Goal: Book appointment/travel/reservation

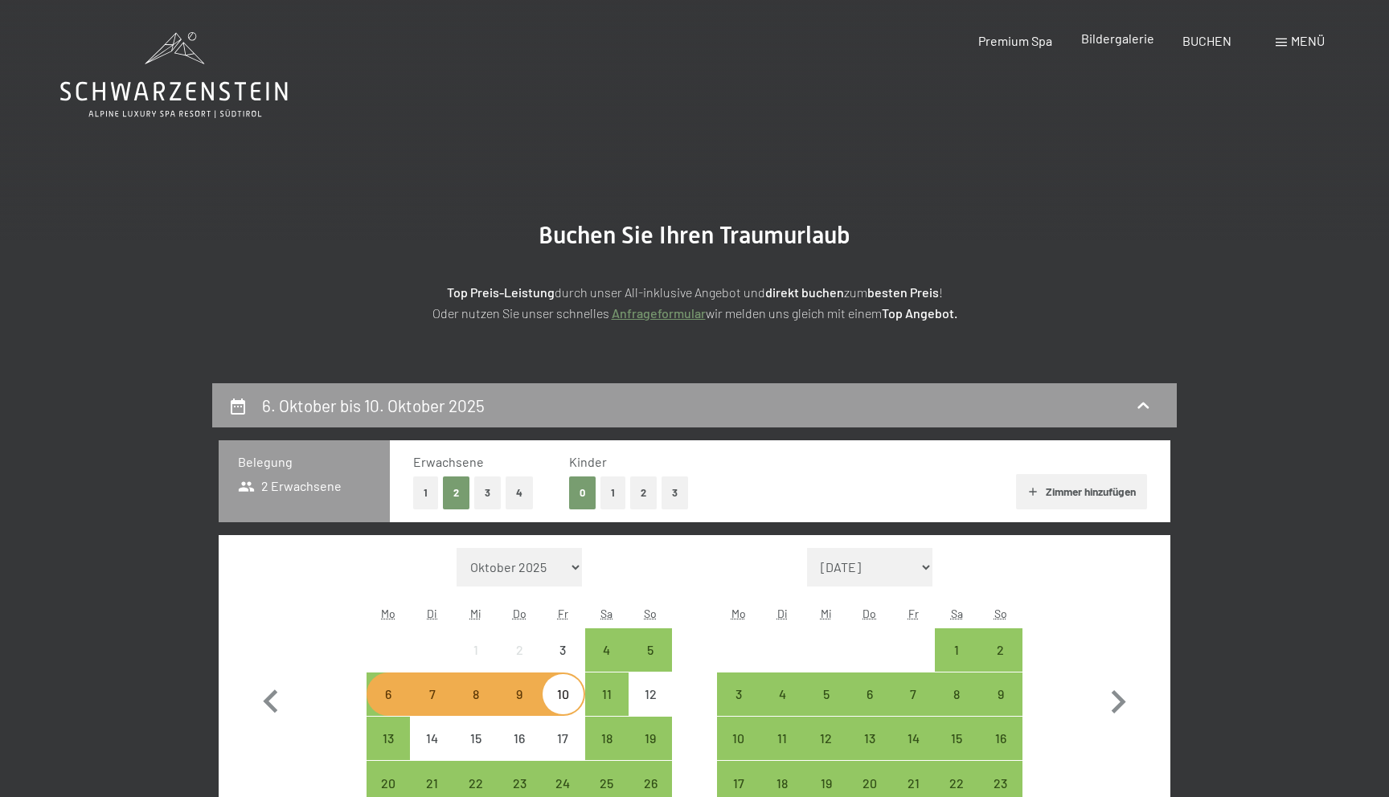
click at [1121, 46] on div "Bildergalerie" at bounding box center [1117, 39] width 73 height 18
click at [1281, 50] on div "Menü" at bounding box center [1300, 41] width 49 height 18
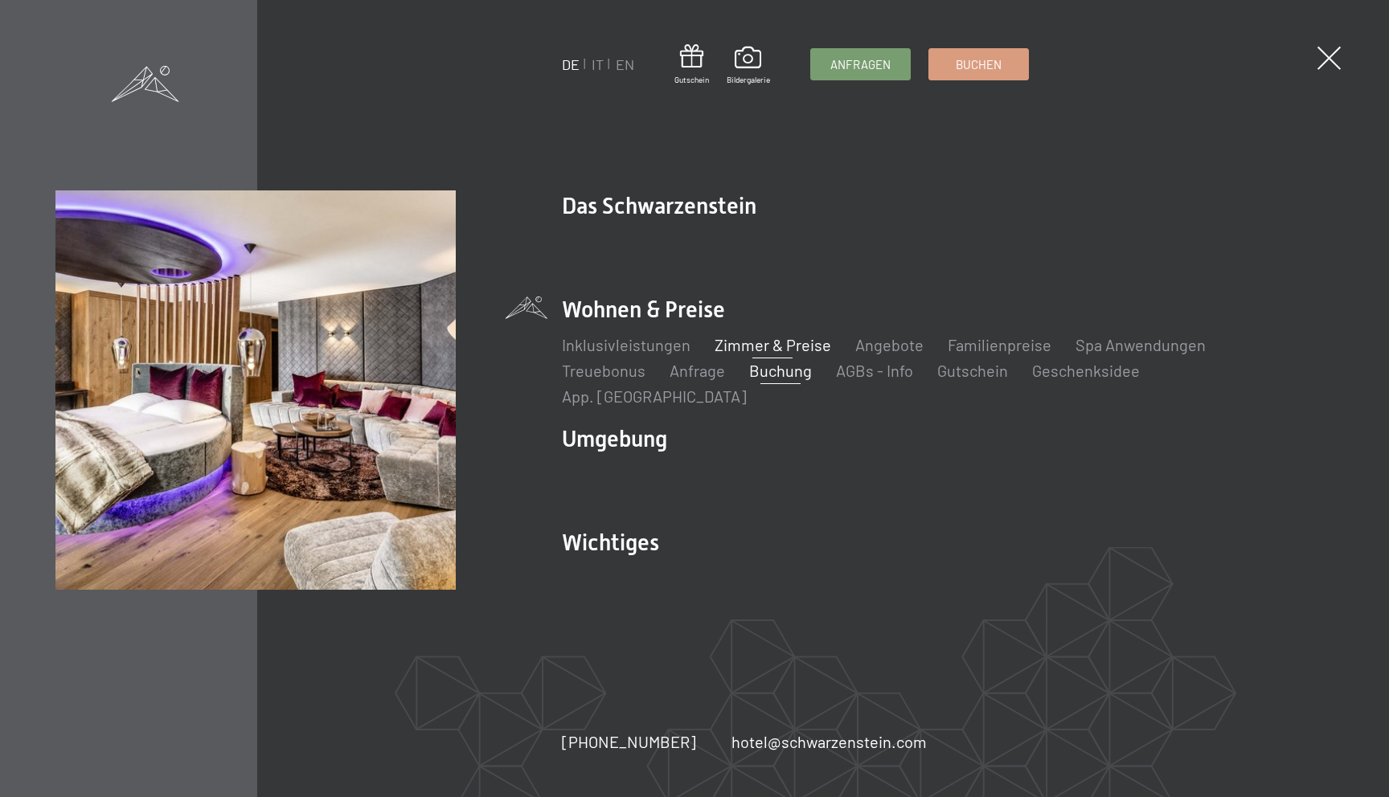
click at [749, 354] on link "Zimmer & Preise" at bounding box center [773, 344] width 117 height 19
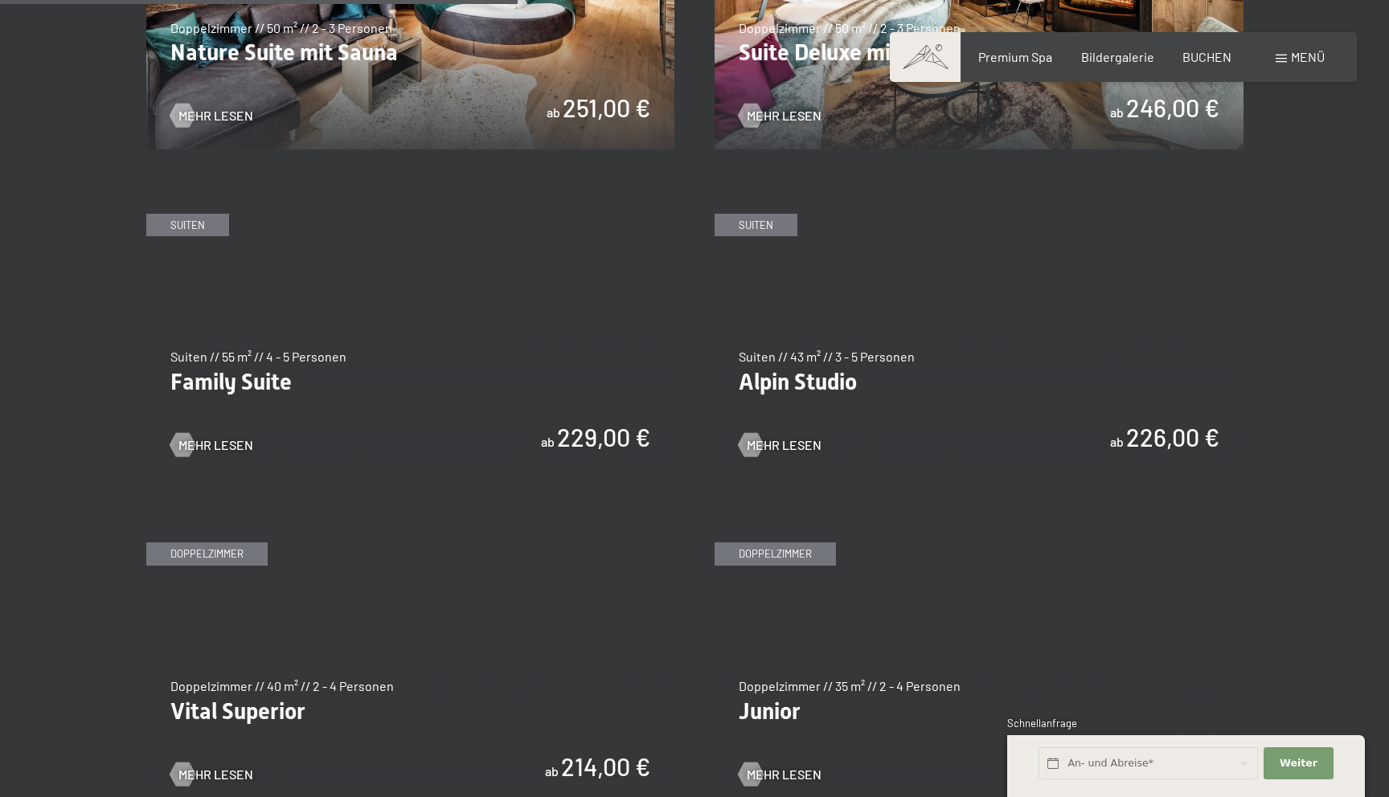
scroll to position [1880, 0]
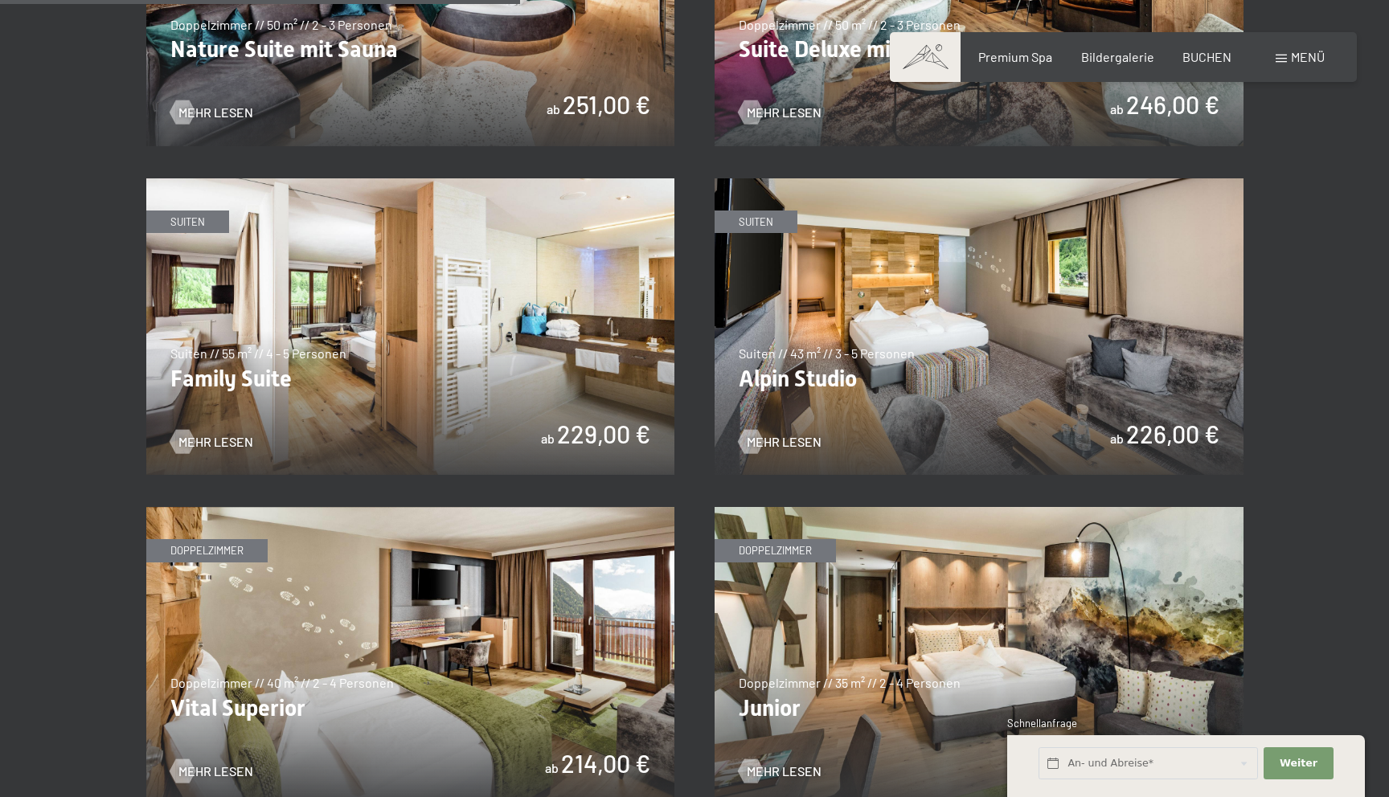
click at [396, 368] on img at bounding box center [410, 326] width 529 height 297
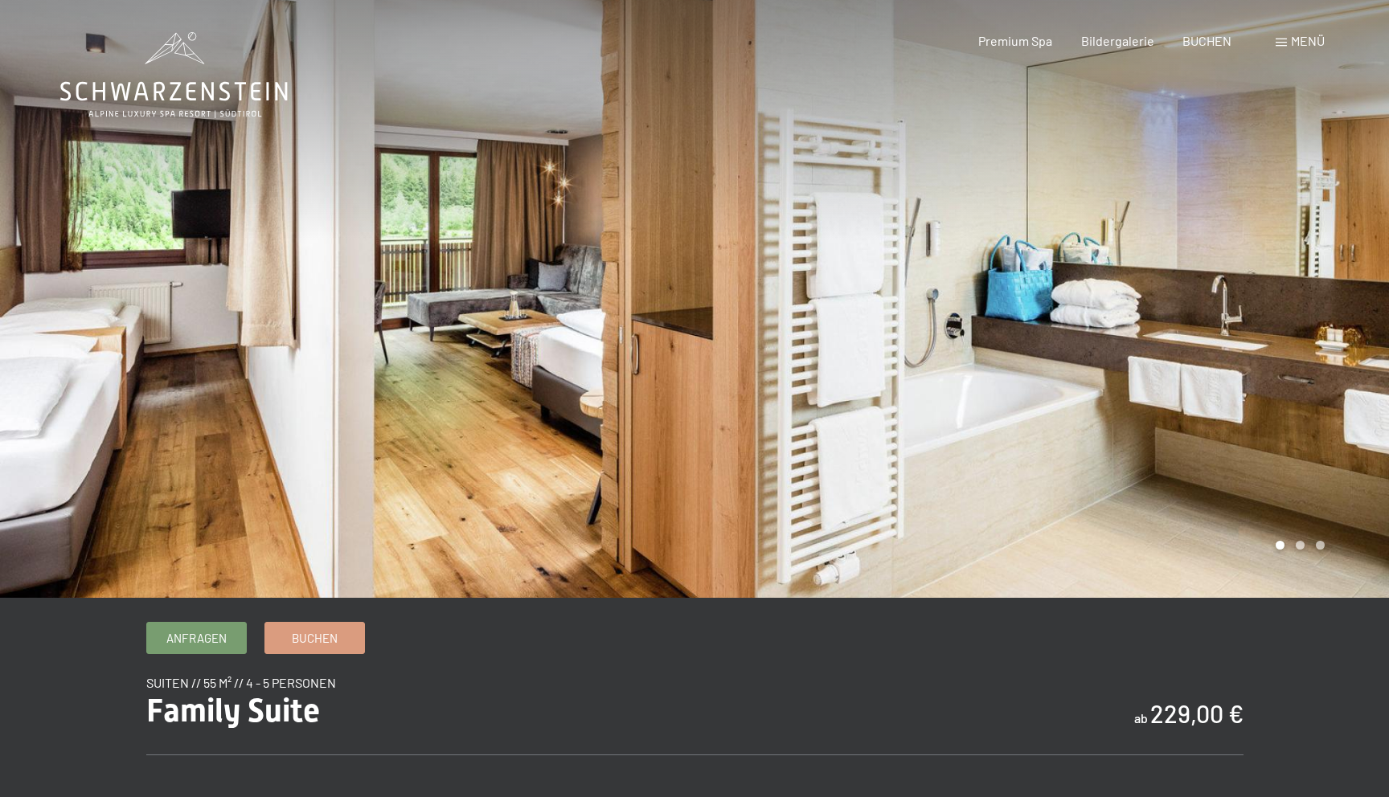
click at [1013, 403] on div at bounding box center [1042, 299] width 695 height 598
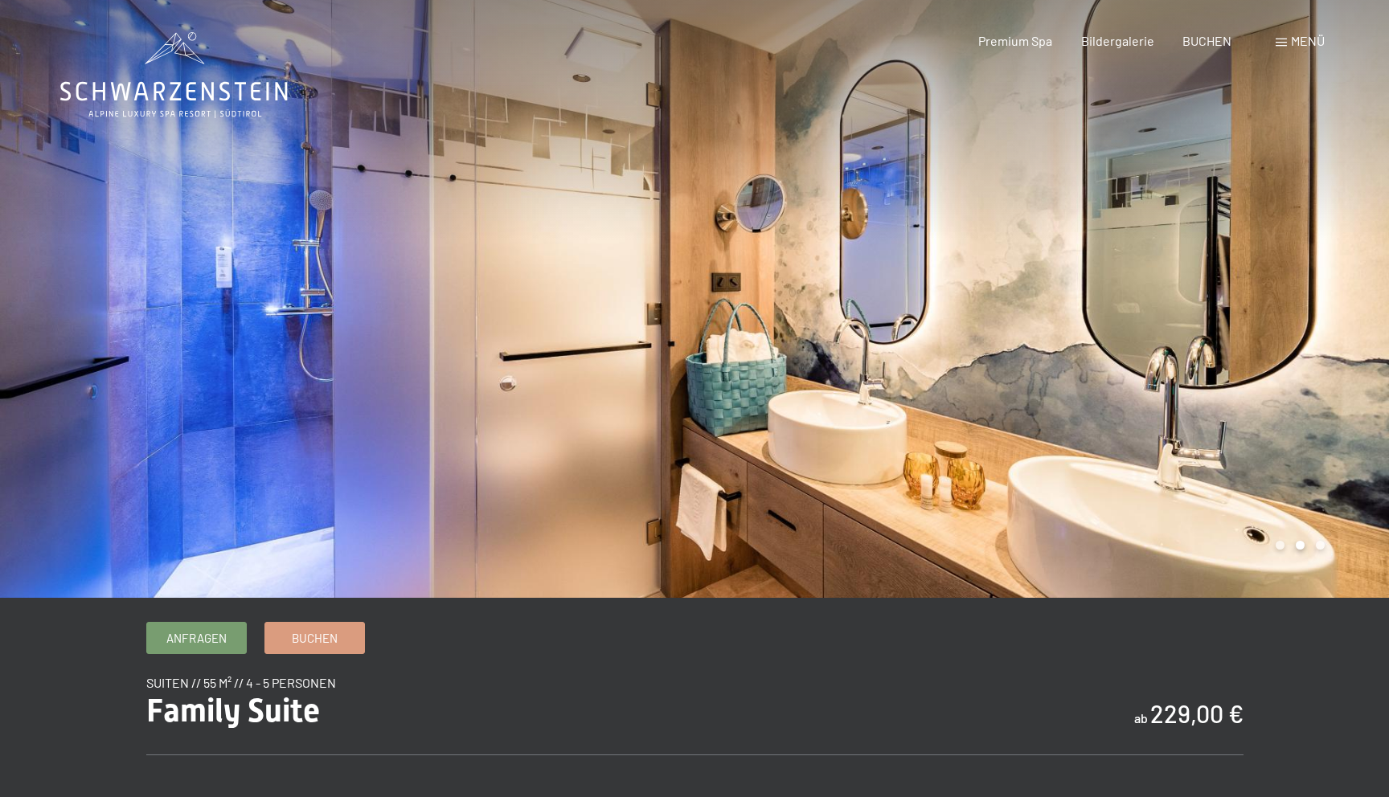
click at [1022, 401] on div at bounding box center [1042, 299] width 695 height 598
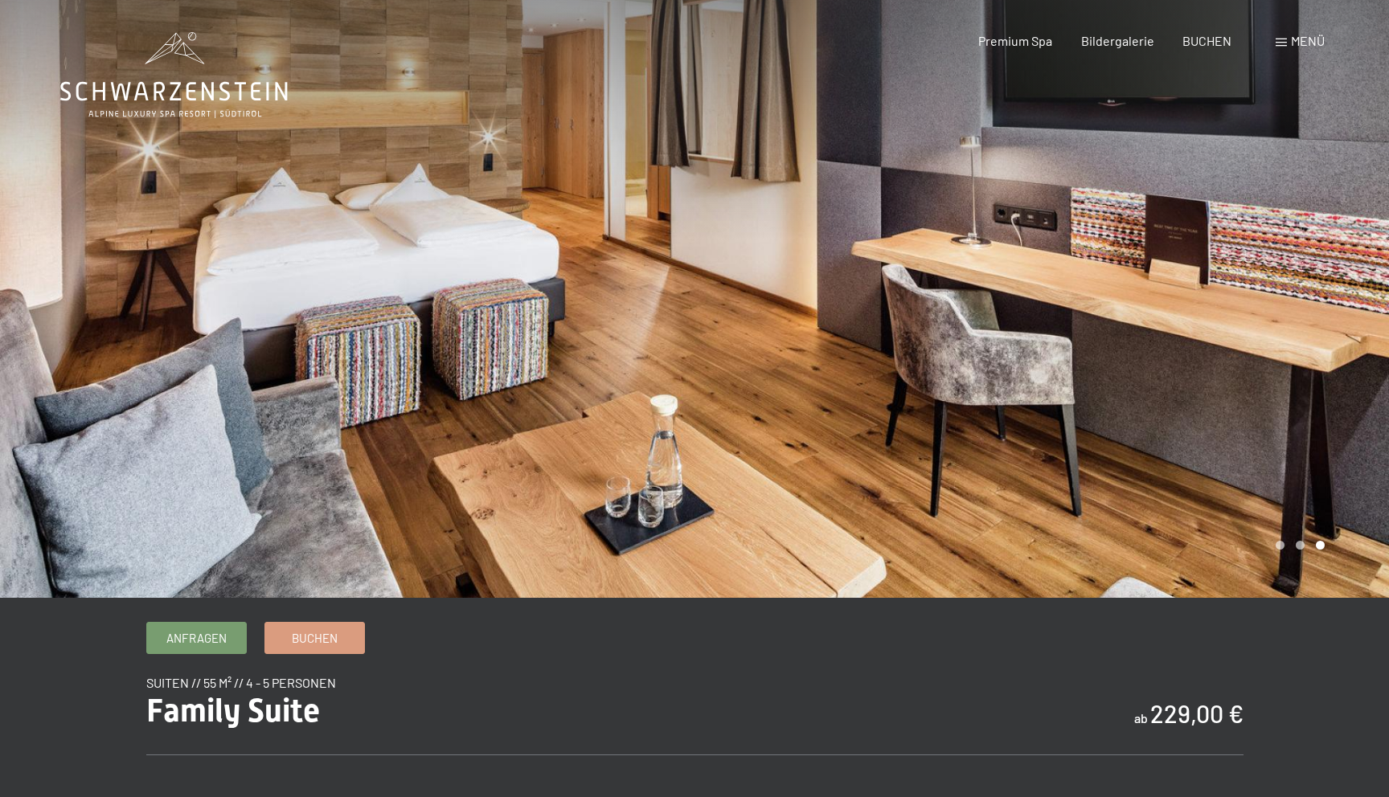
click at [1022, 401] on div at bounding box center [1042, 299] width 695 height 598
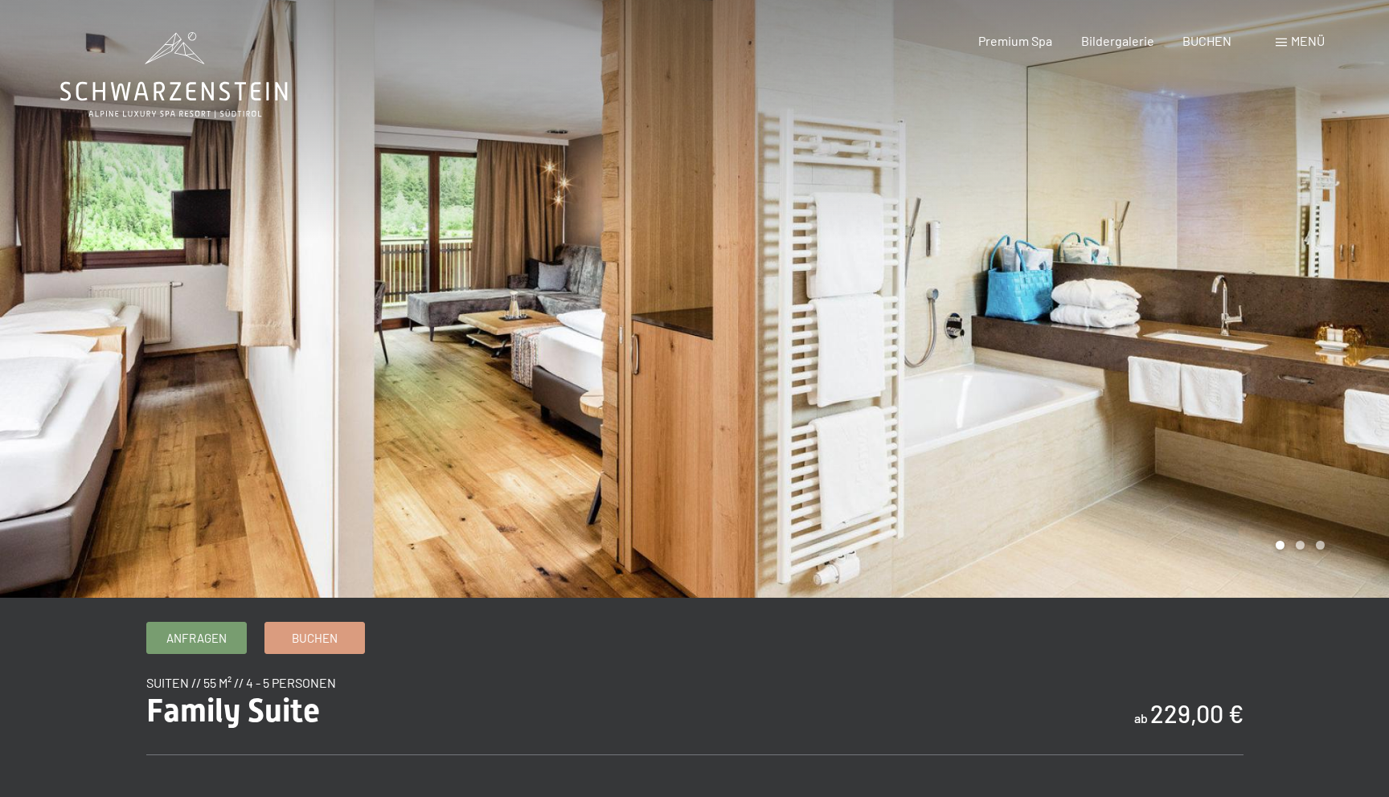
click at [1022, 401] on div at bounding box center [1042, 299] width 695 height 598
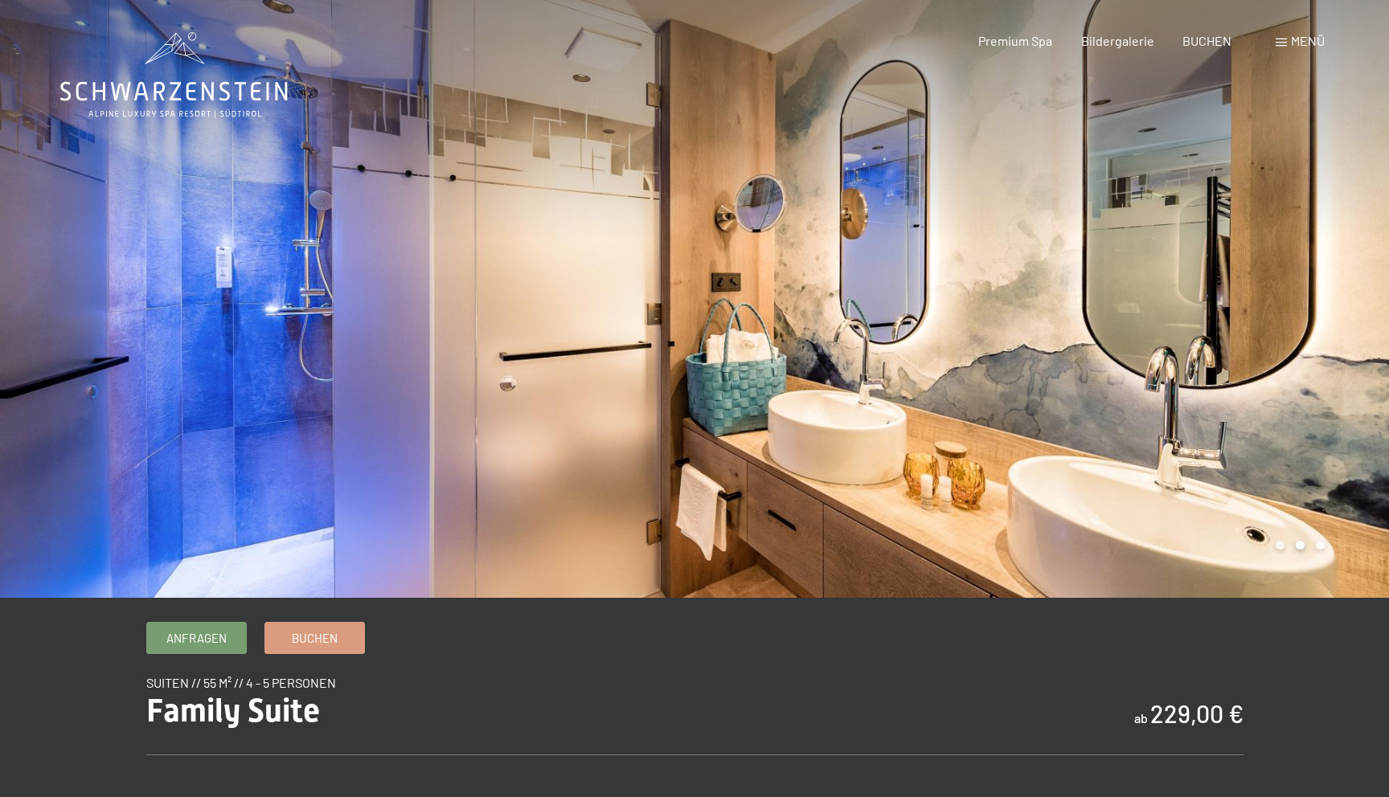
click at [1022, 401] on div at bounding box center [1042, 299] width 695 height 598
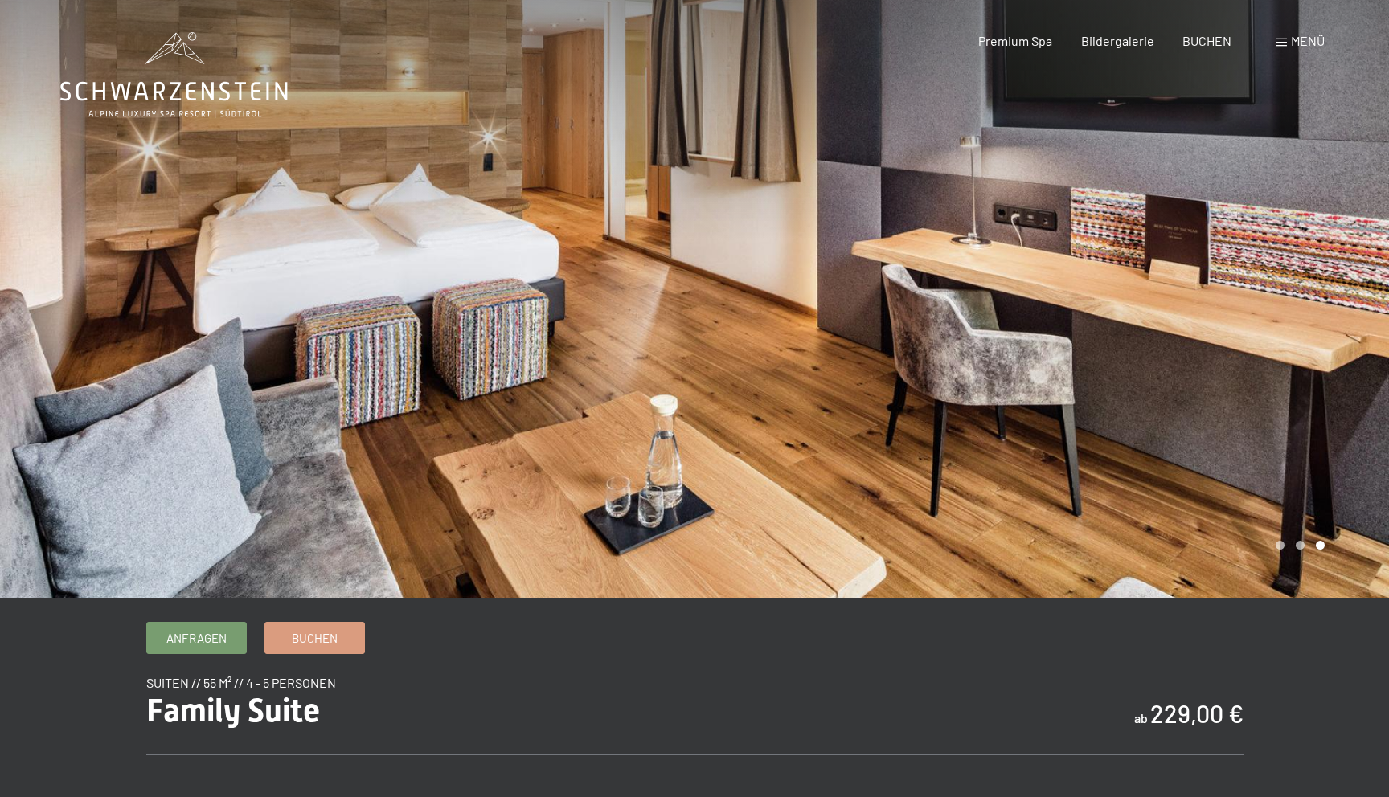
click at [1022, 401] on div at bounding box center [1042, 299] width 695 height 598
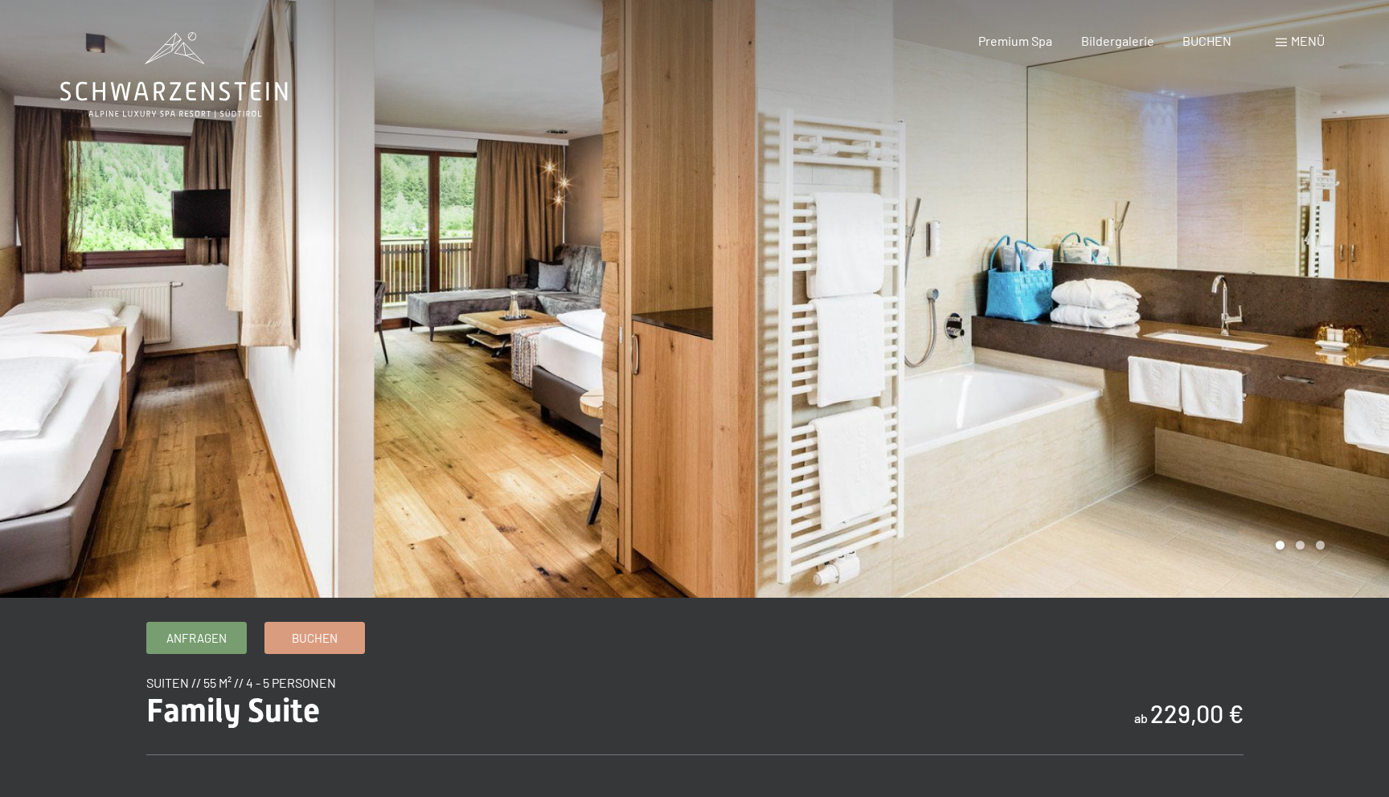
click at [1022, 401] on div at bounding box center [1042, 299] width 695 height 598
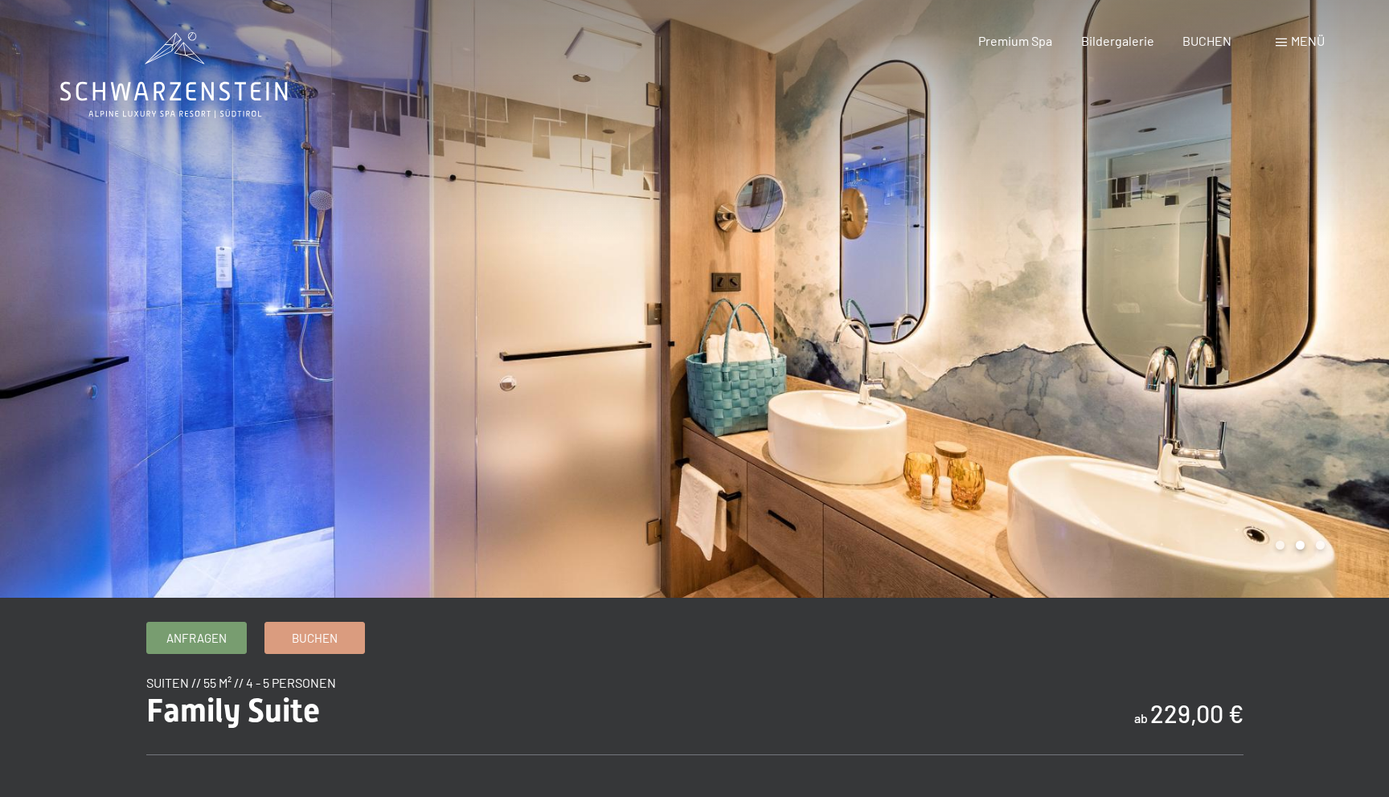
click at [1048, 401] on div at bounding box center [1042, 299] width 695 height 598
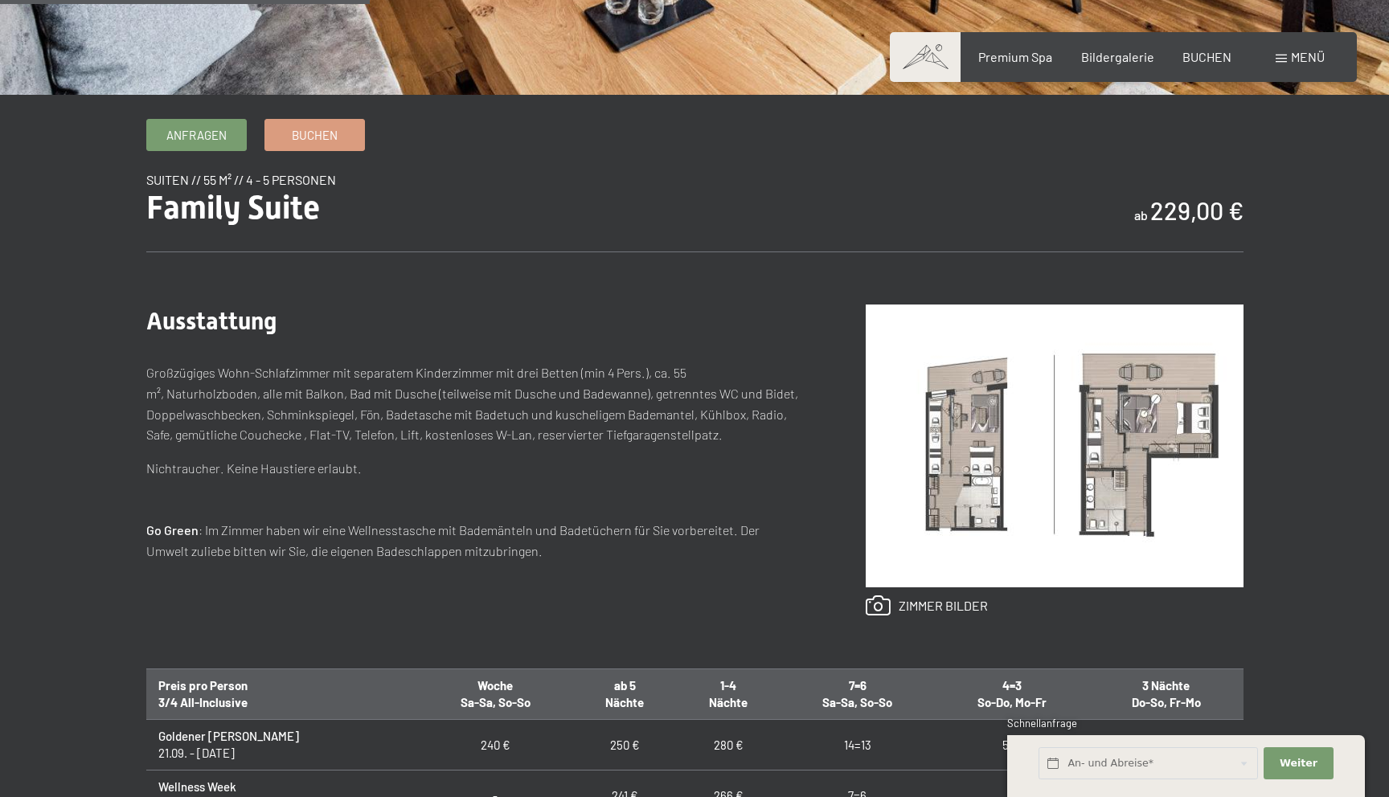
scroll to position [720, 0]
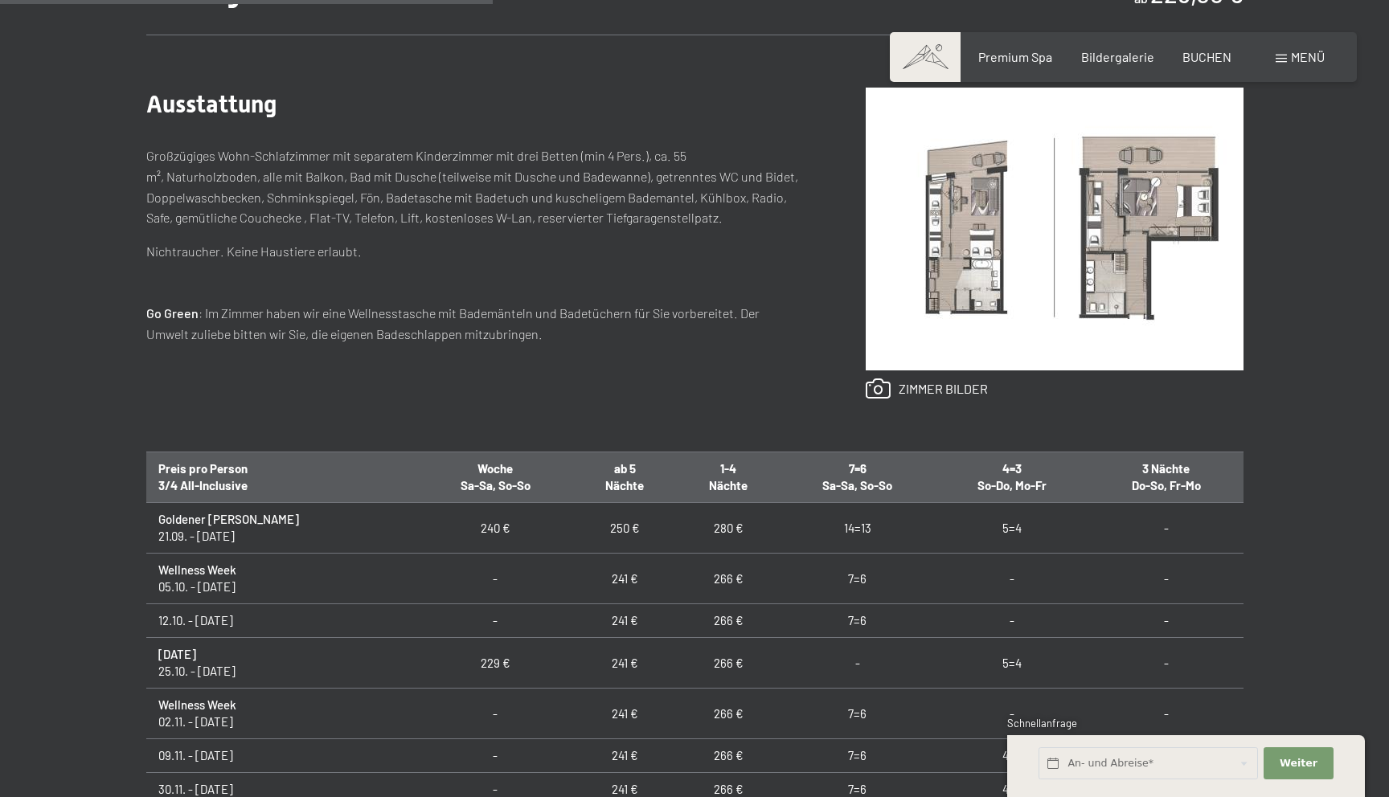
click at [1097, 243] on img at bounding box center [1055, 229] width 378 height 283
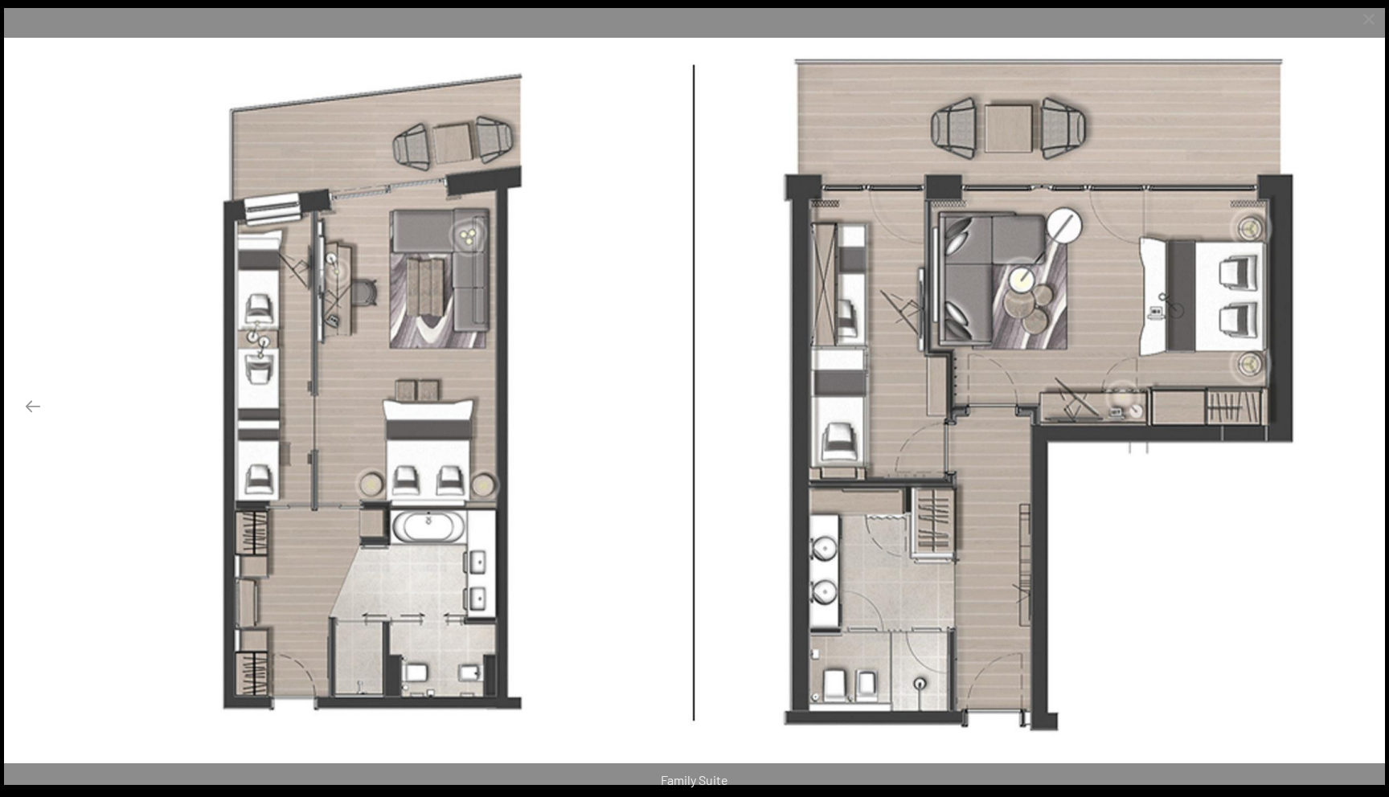
click at [1352, 402] on button "Next slide" at bounding box center [1356, 406] width 34 height 31
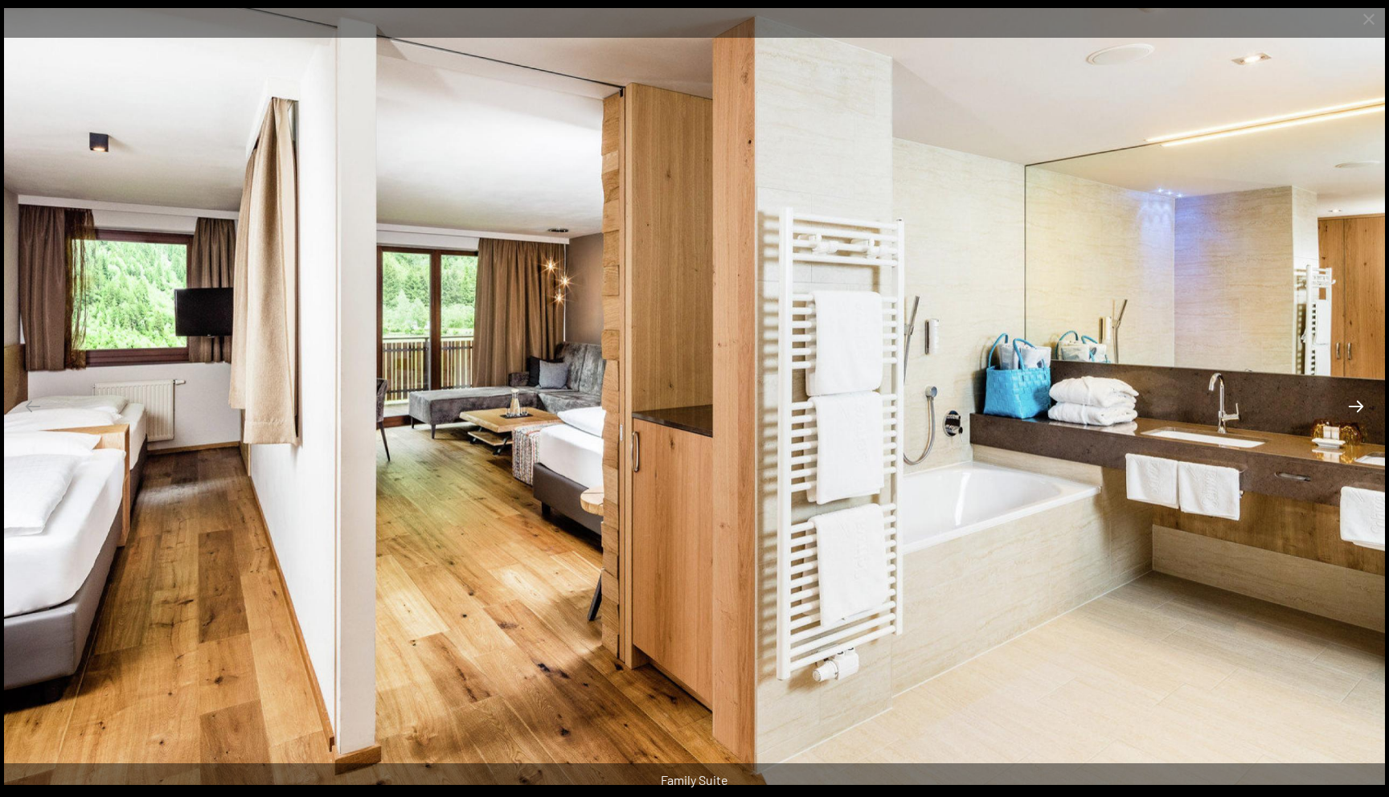
click at [1352, 402] on button "Next slide" at bounding box center [1356, 406] width 34 height 31
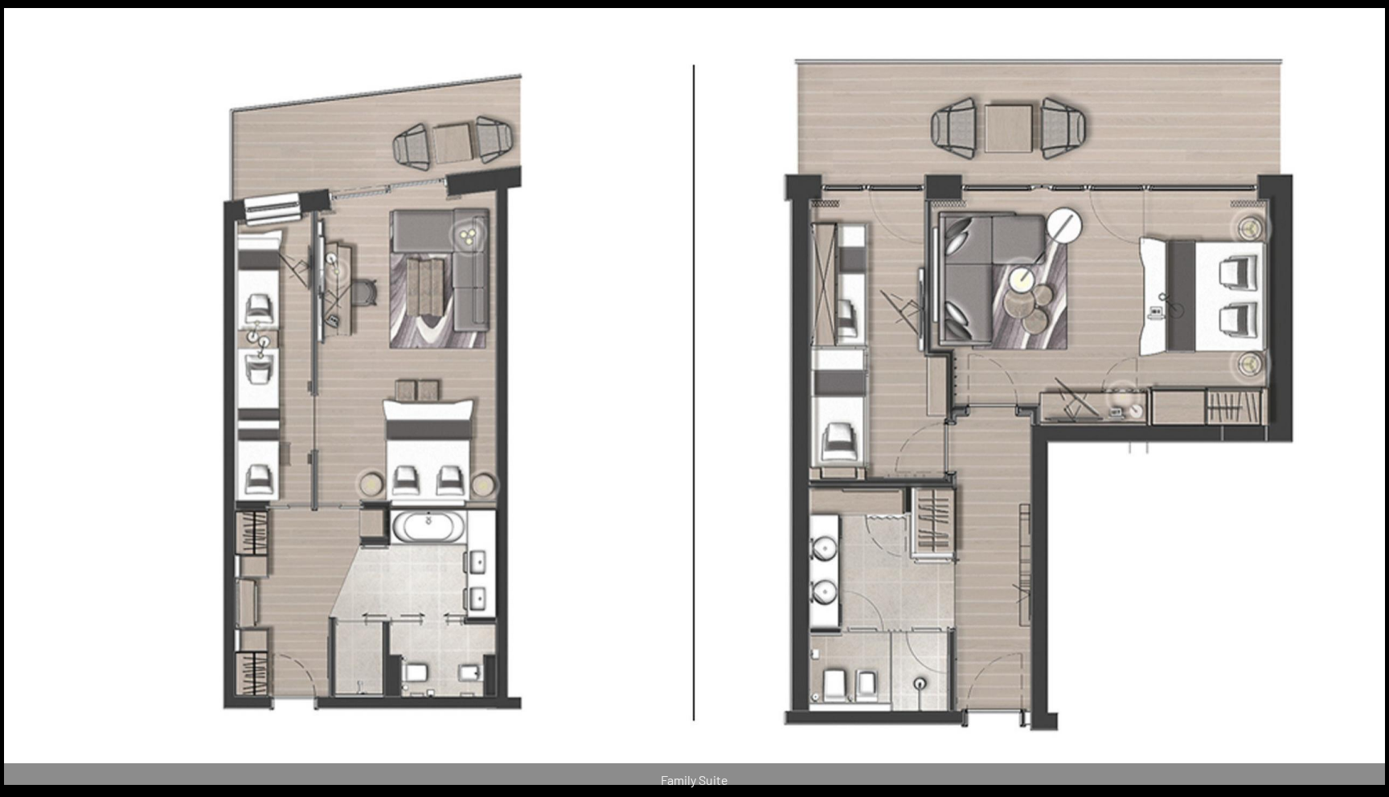
click at [1352, 402] on button "Next slide" at bounding box center [1364, 406] width 34 height 31
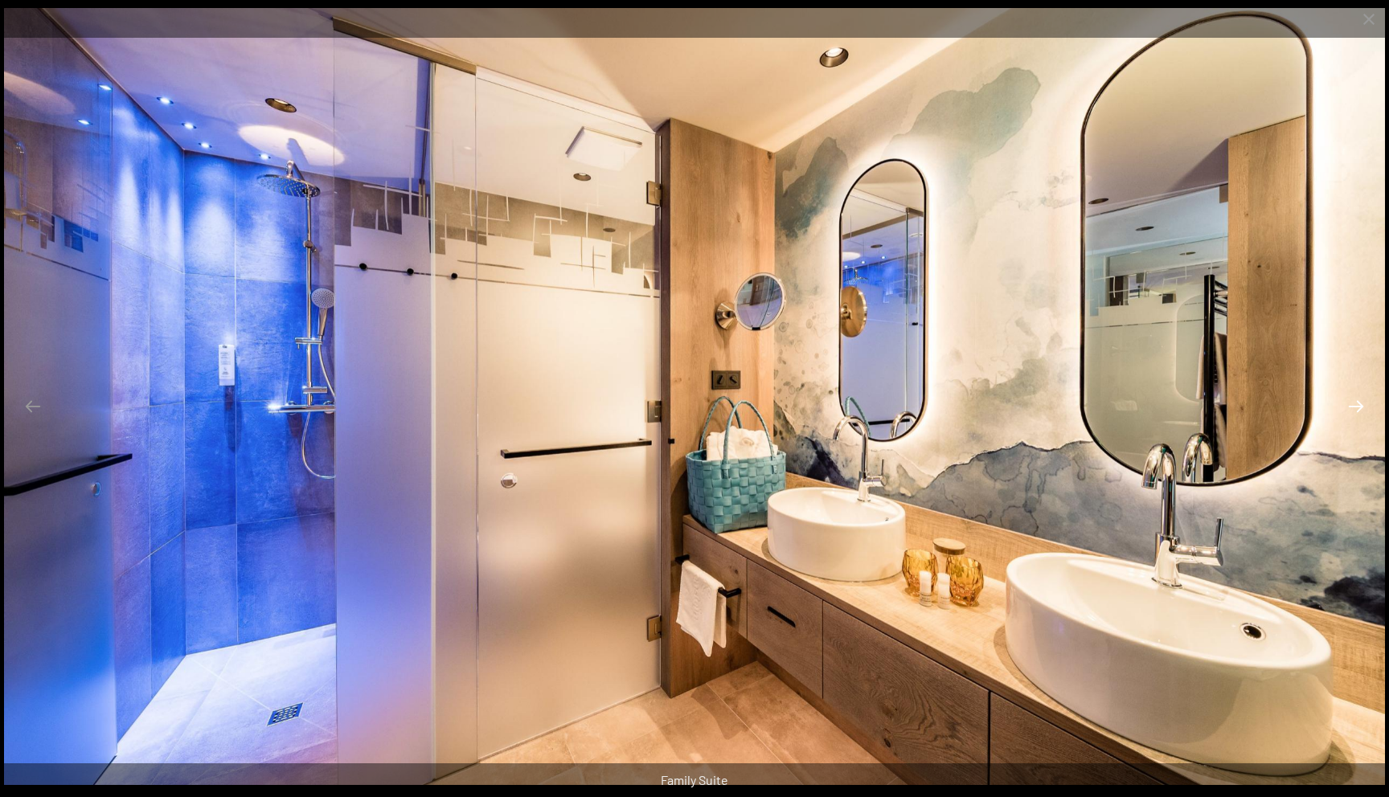
click at [1352, 402] on button "Next slide" at bounding box center [1356, 406] width 34 height 31
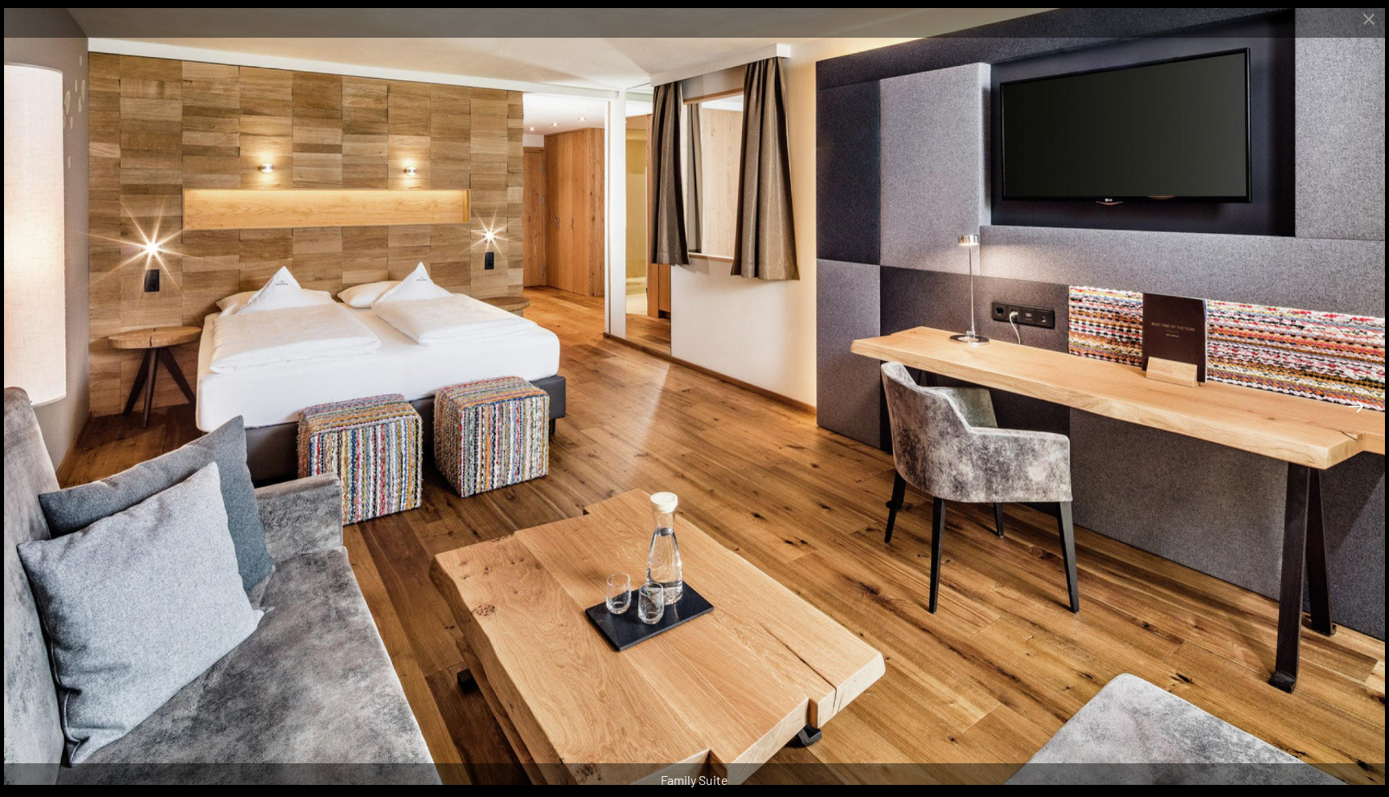
click at [1352, 402] on button "Next slide" at bounding box center [1356, 406] width 34 height 31
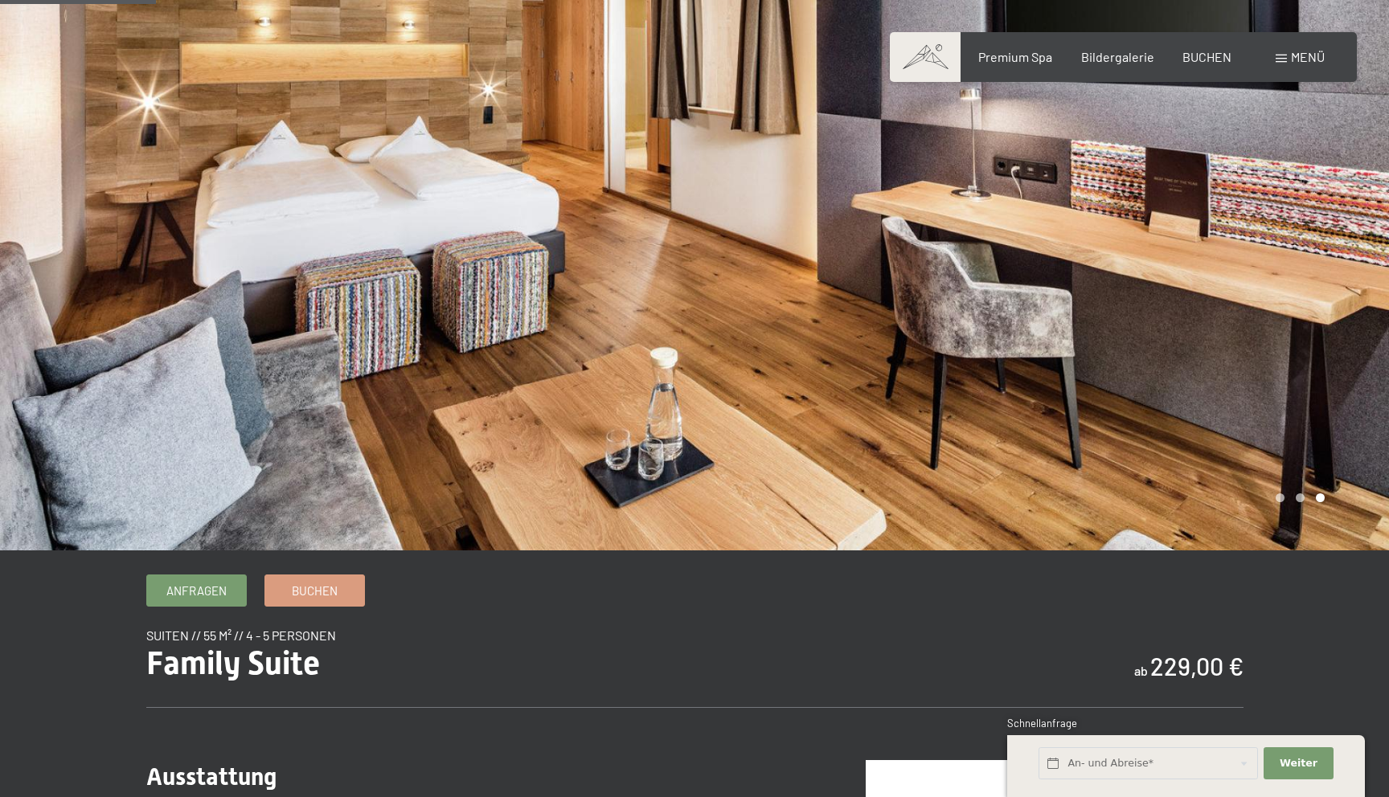
scroll to position [0, 0]
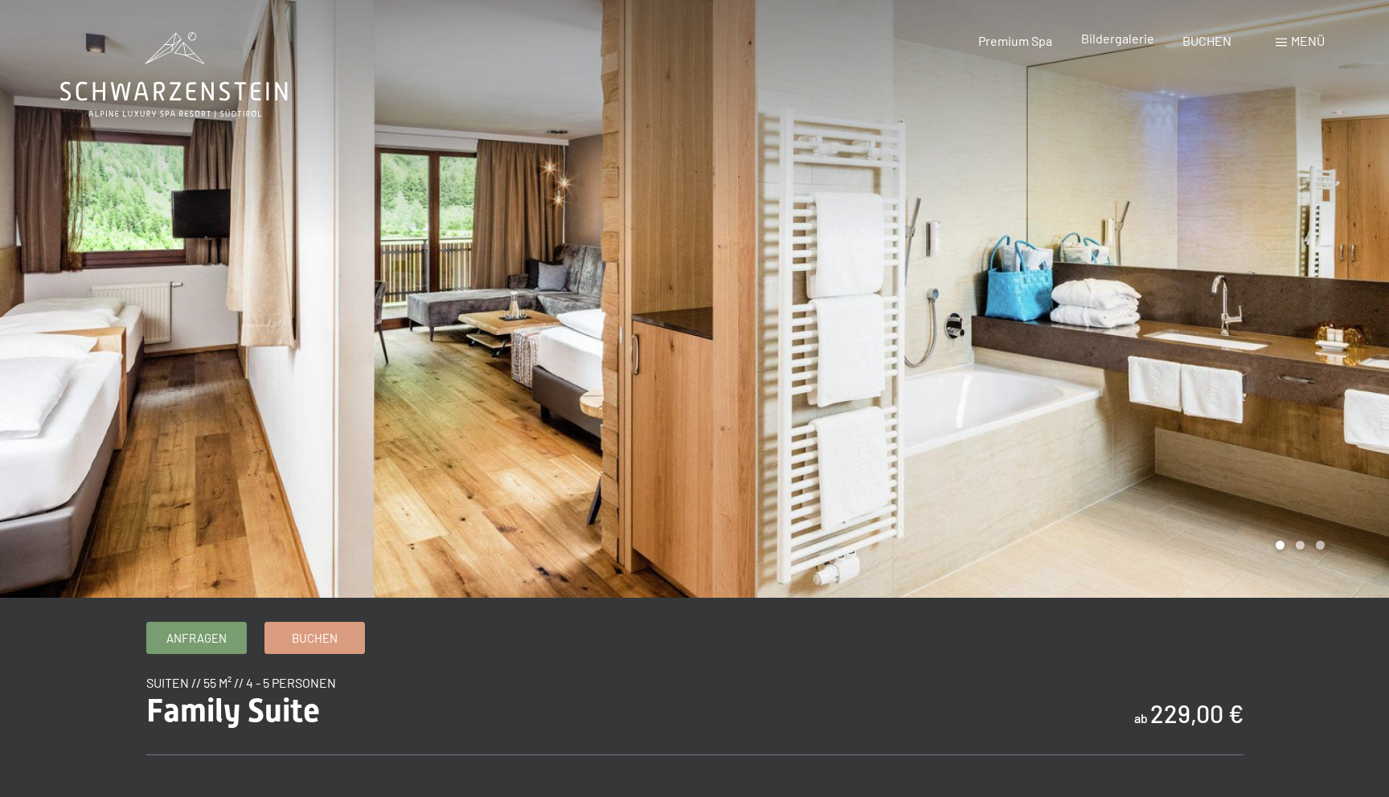
click at [1102, 39] on span "Bildergalerie" at bounding box center [1117, 38] width 73 height 15
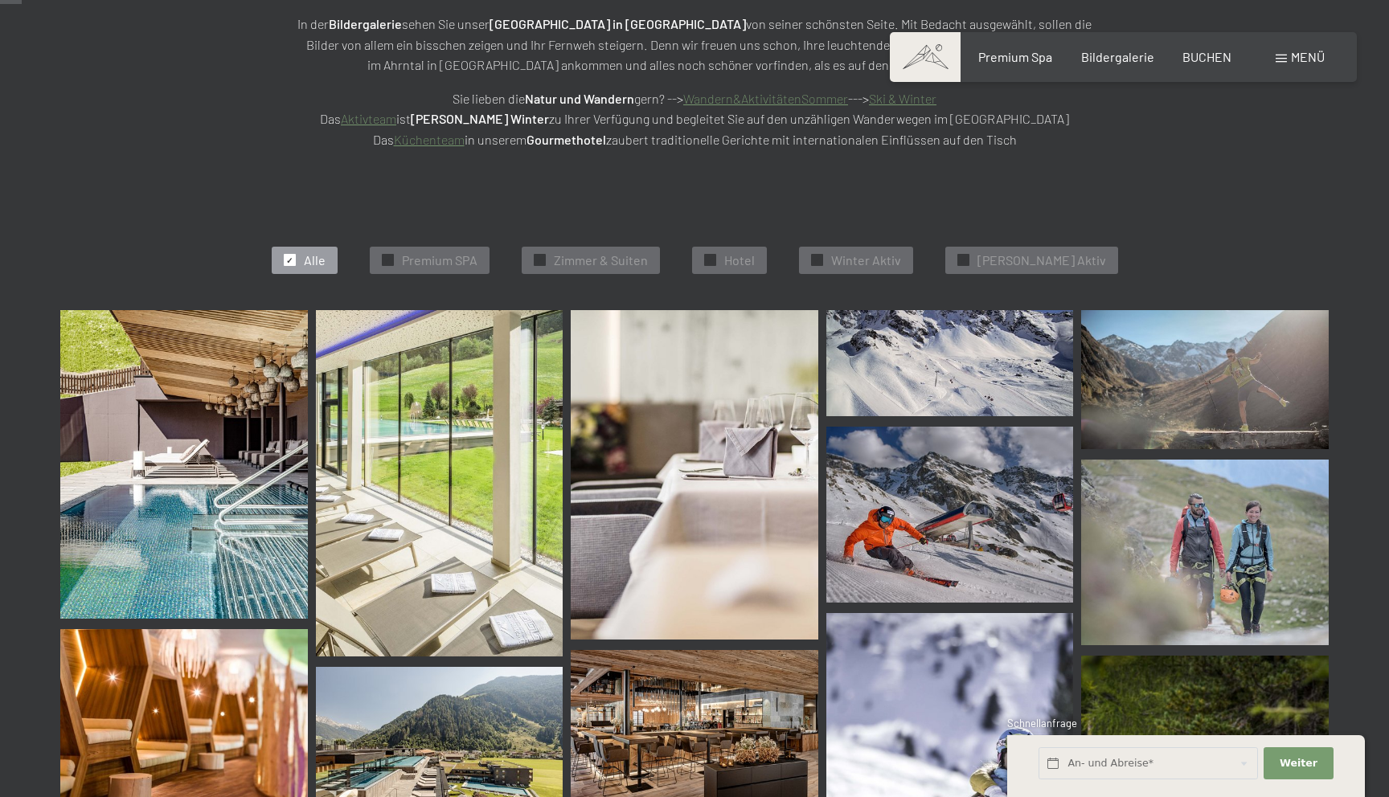
scroll to position [308, 0]
